Goal: Communication & Community: Participate in discussion

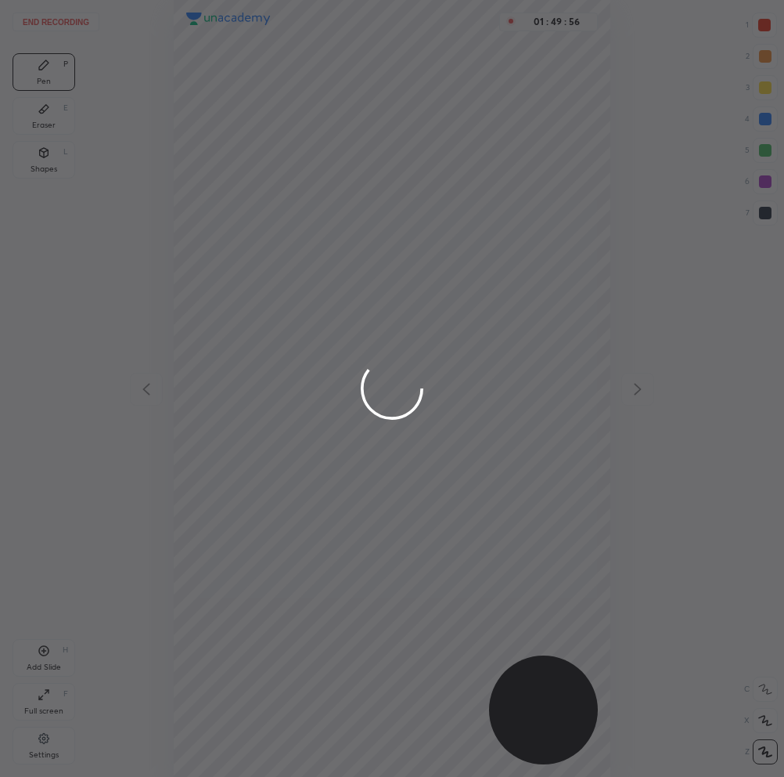
scroll to position [777, 534]
click at [378, 427] on div at bounding box center [392, 388] width 784 height 777
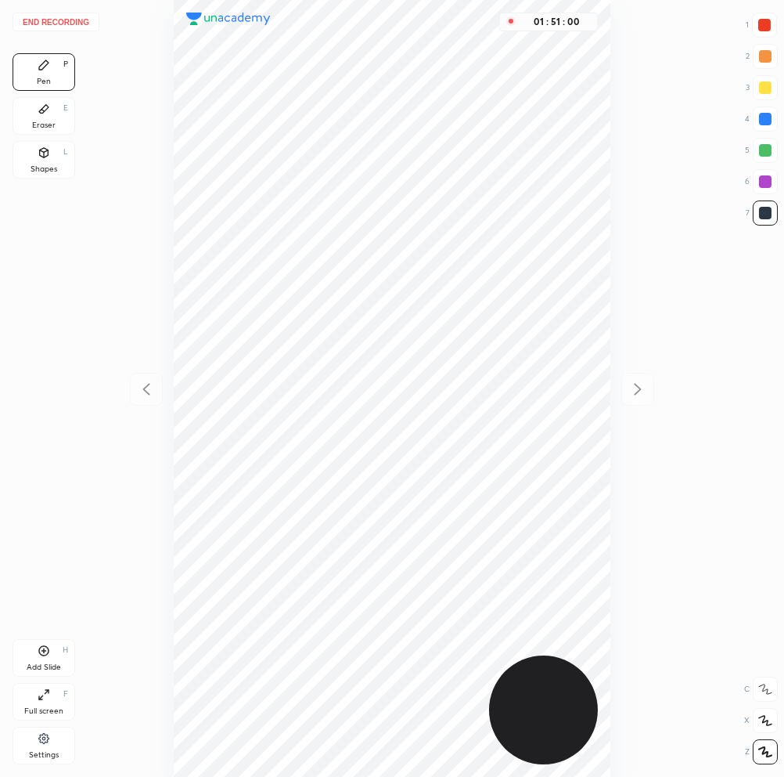
click at [76, 22] on button "End recording" at bounding box center [56, 22] width 87 height 19
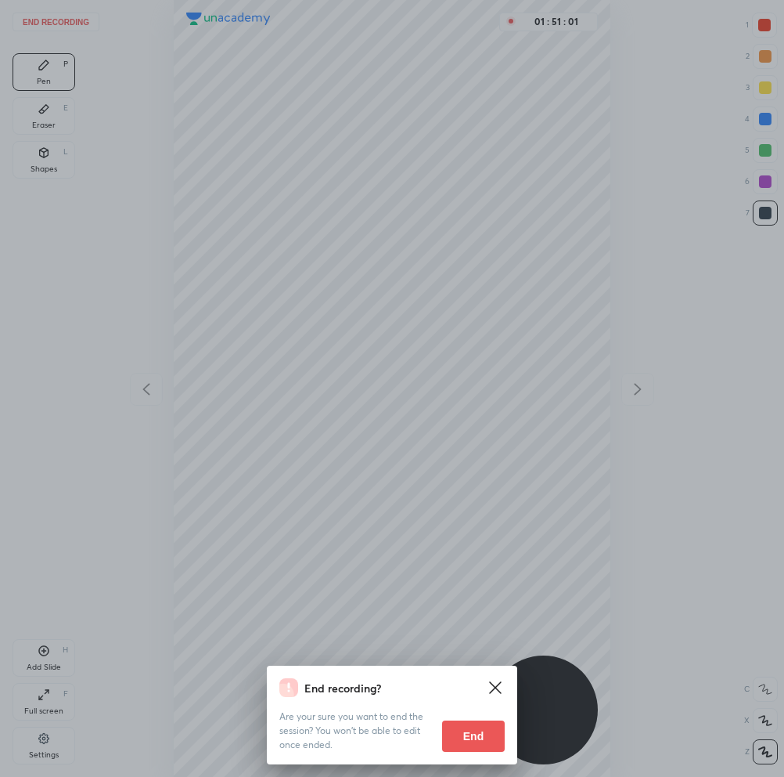
click at [470, 733] on button "End" at bounding box center [473, 735] width 63 height 31
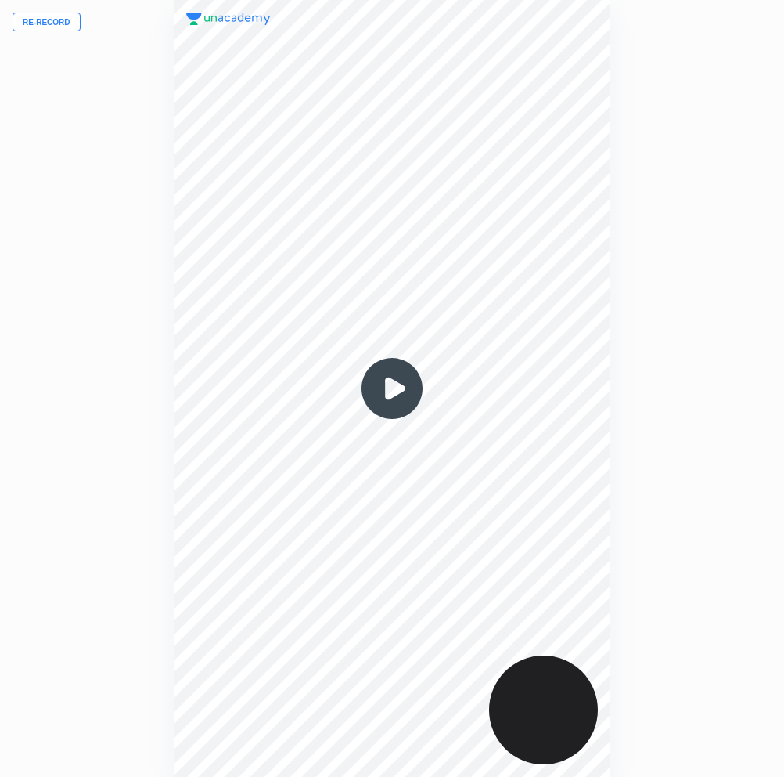
click at [404, 383] on img at bounding box center [392, 388] width 75 height 75
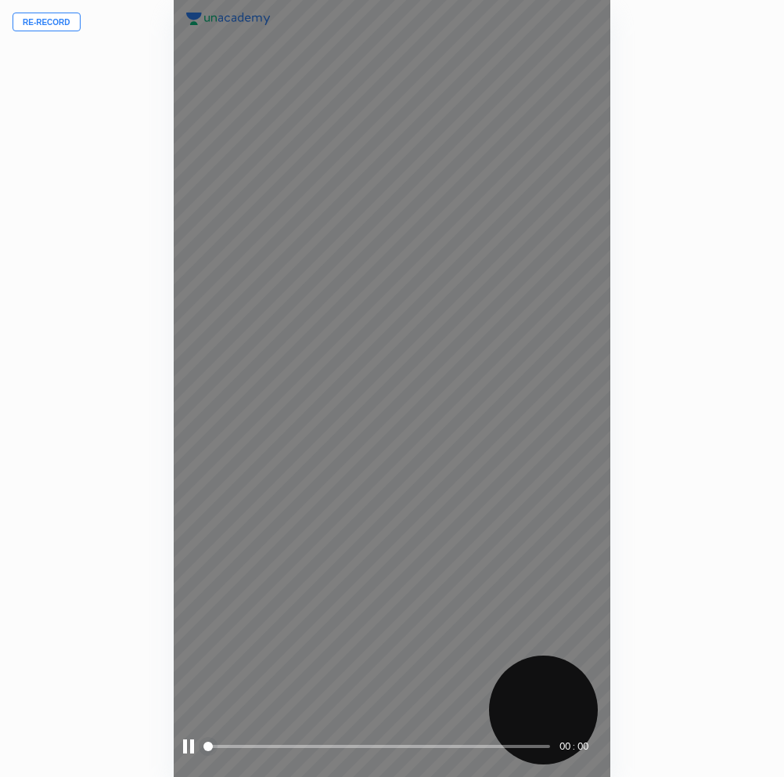
click at [232, 742] on span at bounding box center [379, 745] width 344 height 23
drag, startPoint x: 209, startPoint y: 743, endPoint x: 297, endPoint y: 737, distance: 88.7
click at [297, 737] on span at bounding box center [379, 745] width 344 height 23
click at [295, 743] on span at bounding box center [379, 745] width 344 height 23
click at [187, 748] on div at bounding box center [188, 746] width 11 height 14
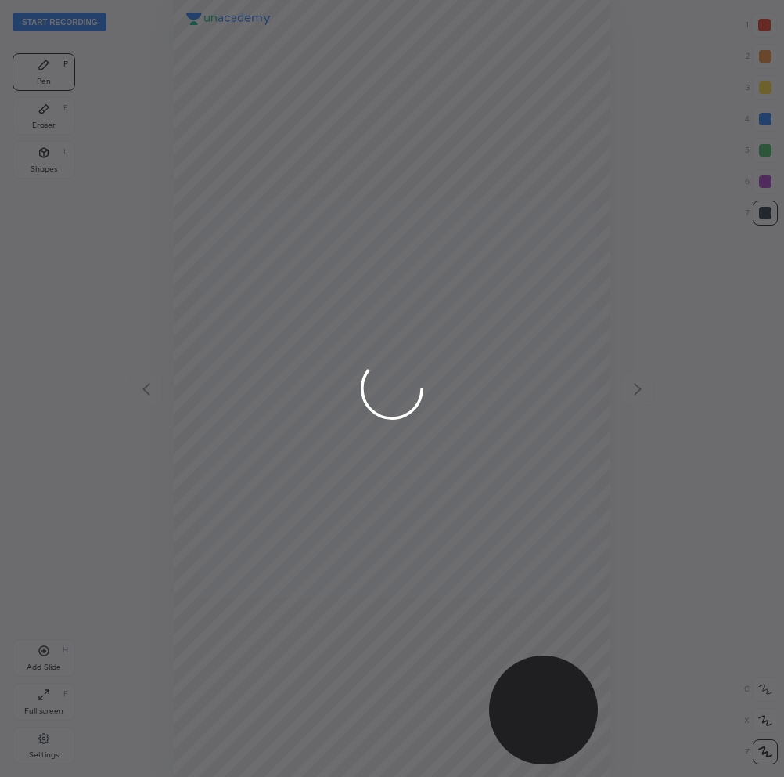
scroll to position [777, 534]
